Goal: Task Accomplishment & Management: Use online tool/utility

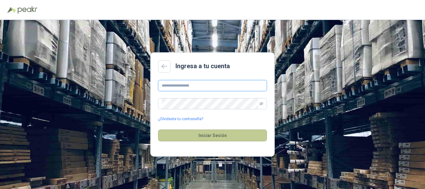
type input "**********"
click at [240, 136] on button "Iniciar Sesión" at bounding box center [212, 135] width 109 height 12
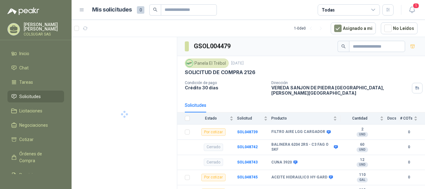
click at [256, 27] on article "1 - 0 de 0 Asignado a mi No Leídos" at bounding box center [248, 28] width 353 height 17
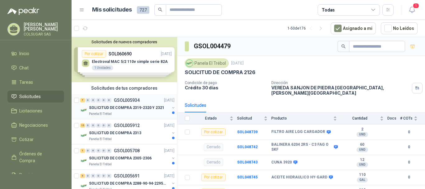
click at [82, 102] on div "7" at bounding box center [82, 100] width 5 height 4
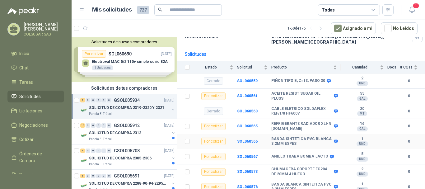
scroll to position [65, 0]
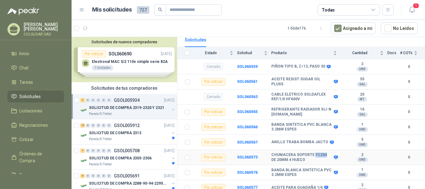
drag, startPoint x: 312, startPoint y: 152, endPoint x: 323, endPoint y: 152, distance: 10.3
click at [323, 152] on b "CHUMACERA SOPORTE FC204 DE 20MM 4 HUECO" at bounding box center [301, 157] width 61 height 10
copy b "FC204"
click at [85, 125] on div "15" at bounding box center [82, 125] width 5 height 4
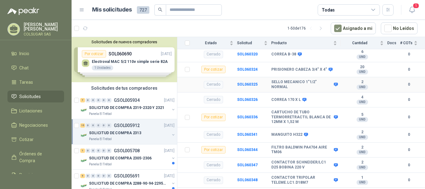
scroll to position [93, 0]
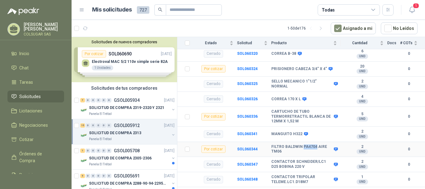
drag, startPoint x: 301, startPoint y: 142, endPoint x: 315, endPoint y: 141, distance: 13.7
click at [315, 144] on b "FILTRO BALDWIN PA4704 AIRE TM06" at bounding box center [301, 149] width 61 height 10
copy b "PA4704"
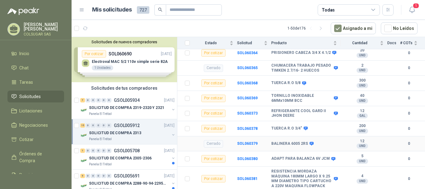
scroll to position [331, 0]
click at [82, 151] on div "1" at bounding box center [82, 150] width 5 height 4
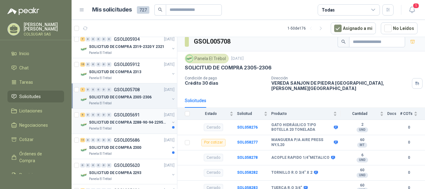
scroll to position [62, 0]
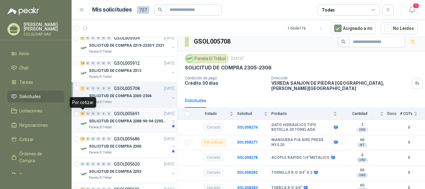
click at [83, 115] on div "5" at bounding box center [82, 113] width 5 height 4
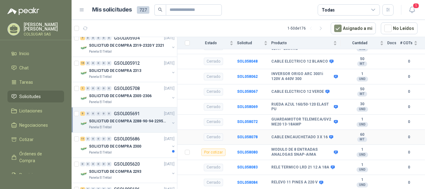
scroll to position [217, 0]
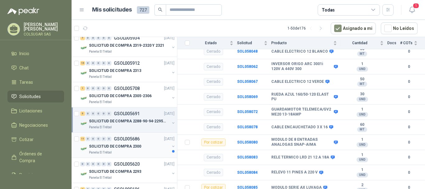
click at [82, 138] on div "11" at bounding box center [82, 139] width 5 height 4
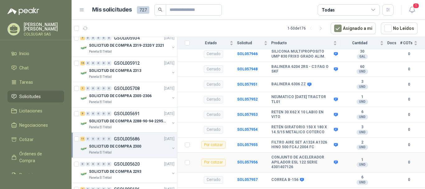
scroll to position [123, 0]
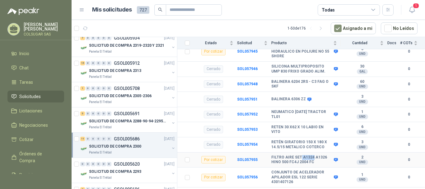
drag, startPoint x: 300, startPoint y: 153, endPoint x: 311, endPoint y: 153, distance: 11.2
click at [311, 155] on b "FILTRO AIRE SET A1324 A1326 HINO 500 FC4J 2004 FC" at bounding box center [301, 160] width 61 height 10
copy b "A1324"
drag, startPoint x: 323, startPoint y: 154, endPoint x: 313, endPoint y: 153, distance: 10.0
click at [313, 155] on b "FILTRO AIRE SET A1324 A1326 HINO 500 FC4J 2004 FC" at bounding box center [301, 160] width 61 height 10
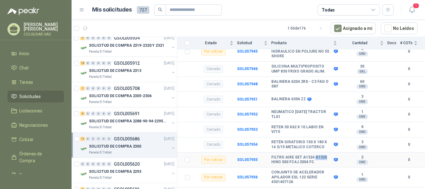
copy b "A1326"
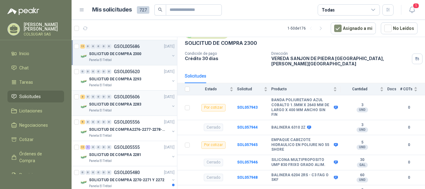
scroll to position [156, 0]
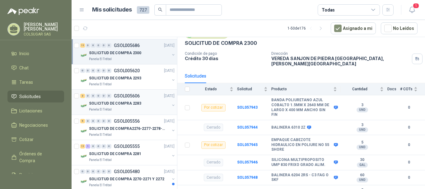
click at [84, 96] on div "3" at bounding box center [82, 96] width 5 height 4
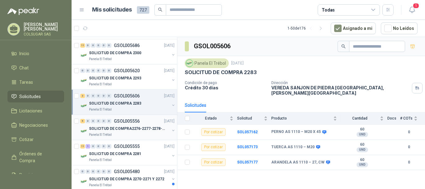
click at [83, 120] on div "5" at bounding box center [82, 121] width 5 height 4
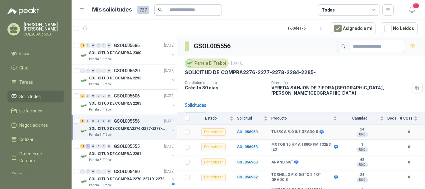
scroll to position [5, 0]
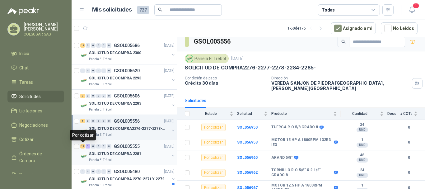
click at [82, 148] on div "11" at bounding box center [82, 146] width 5 height 4
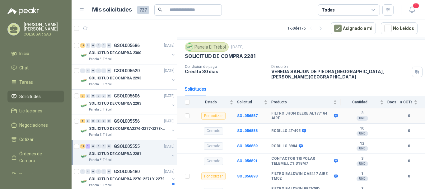
scroll to position [31, 0]
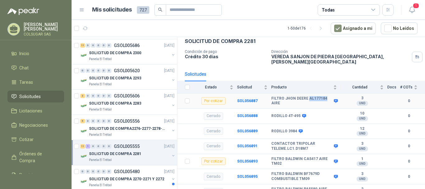
drag, startPoint x: 307, startPoint y: 94, endPoint x: 324, endPoint y: 94, distance: 17.1
click at [324, 96] on b "FILTRO JHON DEERE AL177184 AIRE" at bounding box center [301, 101] width 61 height 10
copy b "AL177184"
click at [334, 99] on icon at bounding box center [336, 101] width 4 height 4
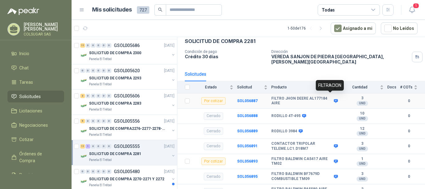
click at [333, 99] on icon at bounding box center [335, 101] width 5 height 5
click at [250, 99] on b "SOL056887" at bounding box center [247, 101] width 21 height 4
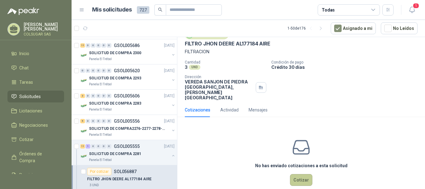
click at [293, 174] on button "Cotizar" at bounding box center [301, 180] width 22 height 12
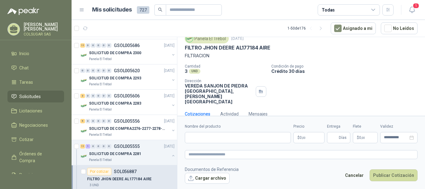
scroll to position [23, 0]
click at [223, 136] on input "Nombre del producto" at bounding box center [238, 137] width 106 height 11
drag, startPoint x: 198, startPoint y: 50, endPoint x: 272, endPoint y: 50, distance: 74.0
click at [272, 50] on div "FILTRO JHON DEERE AL177184 AIRE" at bounding box center [301, 48] width 233 height 7
click at [273, 50] on div "FILTRO JHON DEERE AL177184 AIRE" at bounding box center [301, 48] width 233 height 7
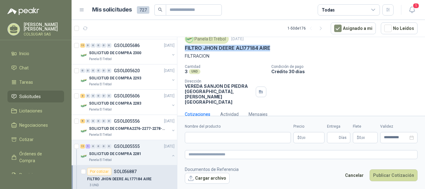
drag, startPoint x: 275, startPoint y: 47, endPoint x: 184, endPoint y: 47, distance: 91.5
click at [184, 47] on div "Panela El Trébol [DATE] FILTRO [PERSON_NAME] AL177184 AIRE FILTRACION Cantidad …" at bounding box center [301, 69] width 248 height 75
copy p "FILTRO JHON DEERE AL177184 AIRE"
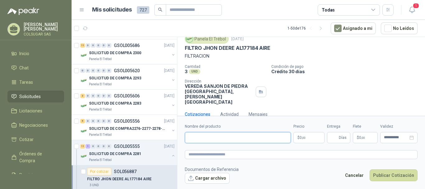
click at [217, 136] on input "Nombre del producto" at bounding box center [238, 137] width 106 height 11
paste input "**********"
type input "**********"
click at [213, 154] on textarea at bounding box center [301, 154] width 233 height 9
paste textarea "**********"
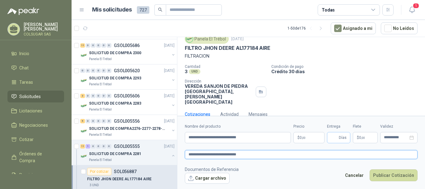
type textarea "**********"
click at [330, 136] on span "Días" at bounding box center [338, 137] width 23 height 11
click at [308, 135] on p "$ 0 ,00" at bounding box center [308, 137] width 31 height 11
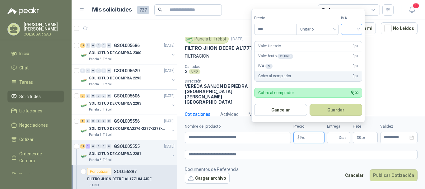
click at [355, 34] on div at bounding box center [351, 29] width 21 height 11
click at [319, 28] on span "Unitario" at bounding box center [317, 29] width 35 height 9
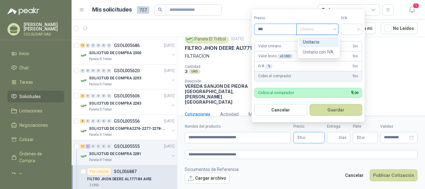
click at [273, 32] on input "***" at bounding box center [275, 29] width 42 height 11
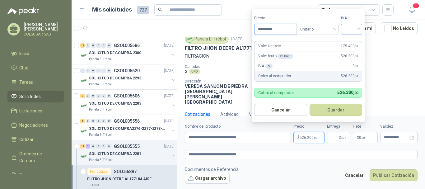
type input "*********"
click at [350, 26] on input "search" at bounding box center [352, 28] width 14 height 9
click at [349, 39] on div "19%" at bounding box center [353, 42] width 12 height 7
drag, startPoint x: 338, startPoint y: 111, endPoint x: 348, endPoint y: 104, distance: 13.0
click at [337, 111] on button "Guardar" at bounding box center [337, 110] width 54 height 12
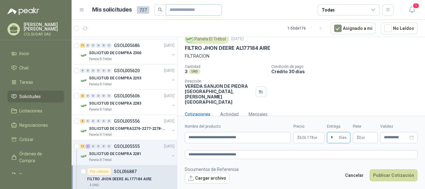
type input "*"
click at [293, 152] on textarea "**********" at bounding box center [301, 154] width 233 height 9
drag, startPoint x: 225, startPoint y: 154, endPoint x: 204, endPoint y: 137, distance: 26.5
click at [201, 155] on textarea "**********" at bounding box center [301, 154] width 233 height 9
type textarea "**********"
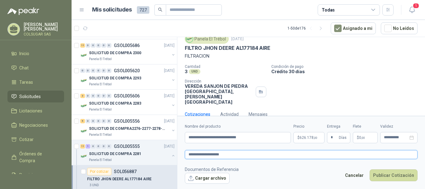
click at [239, 152] on textarea "**********" at bounding box center [301, 154] width 233 height 9
type textarea "**********"
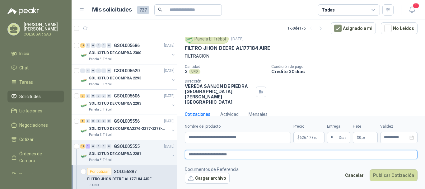
type textarea "**********"
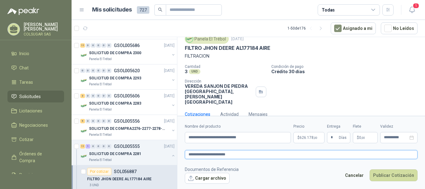
type textarea "**********"
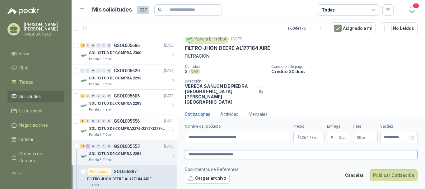
type textarea "**********"
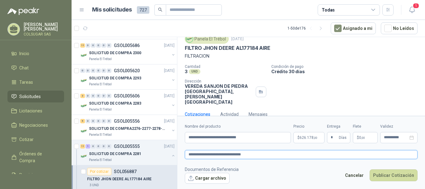
type textarea "**********"
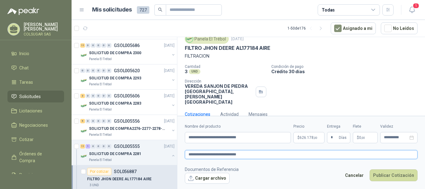
type textarea "**********"
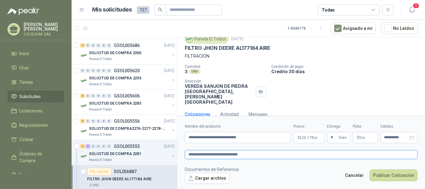
type textarea "**********"
click at [389, 173] on button "Publicar Cotización" at bounding box center [394, 175] width 48 height 12
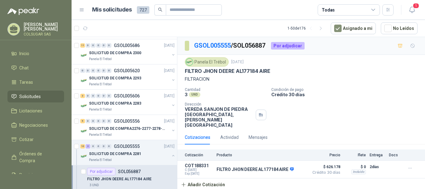
scroll to position [0, 0]
click at [303, 165] on button "Detalles" at bounding box center [290, 169] width 29 height 8
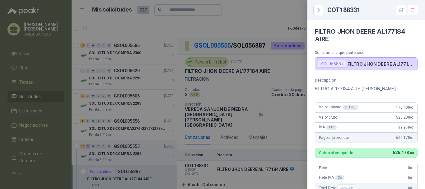
click at [285, 60] on div at bounding box center [212, 94] width 425 height 189
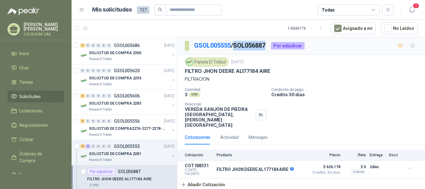
drag, startPoint x: 269, startPoint y: 47, endPoint x: 237, endPoint y: 48, distance: 32.1
click at [237, 48] on p "GSOL005555 / SOL056887" at bounding box center [230, 46] width 72 height 10
copy p "SOL056887"
click at [295, 165] on button "Detalles" at bounding box center [290, 169] width 29 height 8
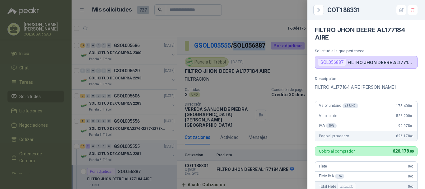
scroll to position [0, 0]
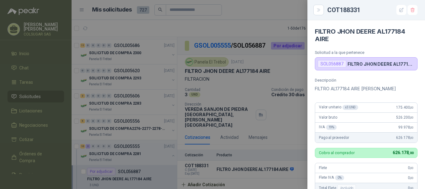
click at [262, 85] on div at bounding box center [212, 94] width 425 height 189
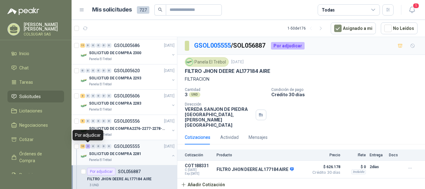
click at [86, 147] on div "2" at bounding box center [88, 146] width 5 height 4
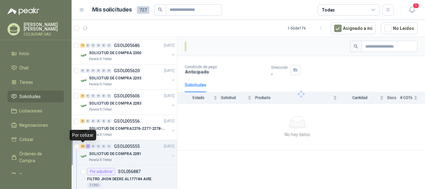
click at [82, 147] on div "10" at bounding box center [82, 146] width 5 height 4
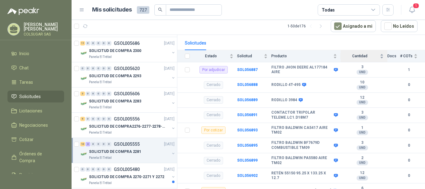
scroll to position [62, 0]
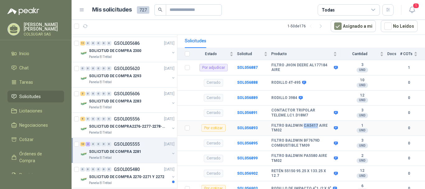
drag, startPoint x: 302, startPoint y: 122, endPoint x: 315, endPoint y: 122, distance: 13.1
click at [315, 123] on b "FILTRO BALDWIN CA5417 AIRE TM02" at bounding box center [301, 128] width 61 height 10
copy b "CA5417"
drag, startPoint x: 301, startPoint y: 135, endPoint x: 318, endPoint y: 136, distance: 16.5
click at [318, 138] on b "FILTRO BALDWIN BF7679D COMBUSTIBLE TM09" at bounding box center [301, 143] width 61 height 10
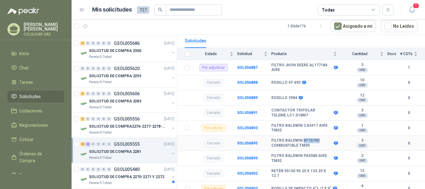
copy b "BF7679D"
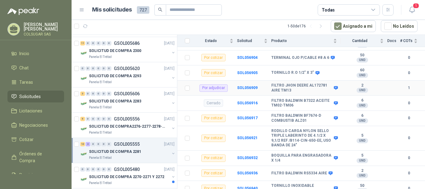
scroll to position [218, 0]
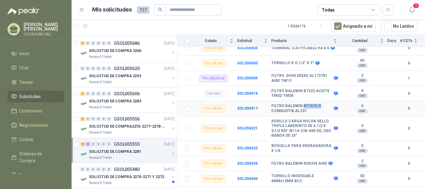
drag, startPoint x: 301, startPoint y: 101, endPoint x: 318, endPoint y: 102, distance: 16.2
click at [318, 104] on b "FILTRO BALDWIN BF7674-D COMBUSTIB ALZ01" at bounding box center [301, 109] width 61 height 10
copy b "BF7674-D"
drag, startPoint x: 302, startPoint y: 159, endPoint x: 315, endPoint y: 160, distance: 13.1
click at [315, 161] on b "FILTRO BALDWIN RS5334 AIRE" at bounding box center [299, 163] width 56 height 5
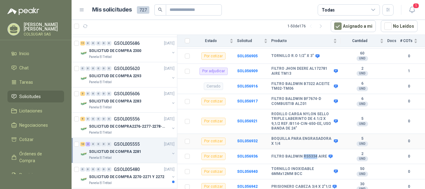
scroll to position [226, 0]
